Goal: Task Accomplishment & Management: Manage account settings

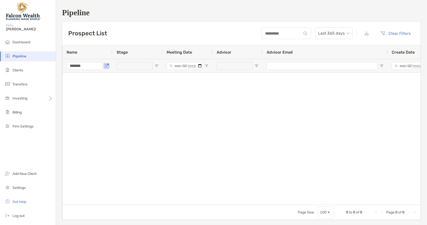
click at [12, 73] on li "Clients" at bounding box center [28, 70] width 56 height 10
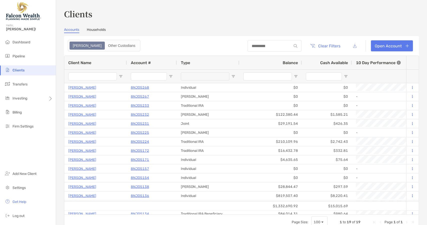
type input "*******"
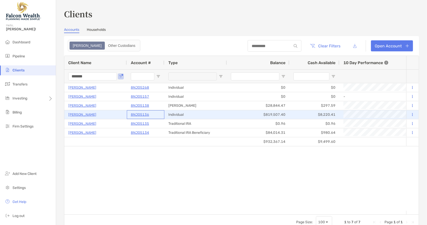
click at [137, 114] on p "8NJ05136" at bounding box center [140, 114] width 18 height 6
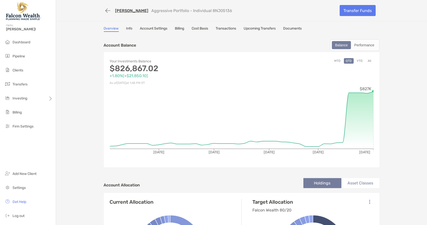
click at [25, 217] on span "Log out" at bounding box center [19, 215] width 12 height 4
